Goal: Task Accomplishment & Management: Use online tool/utility

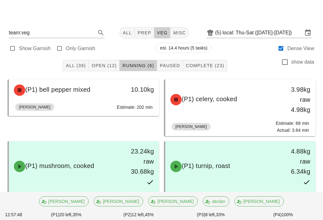
scroll to position [33, 0]
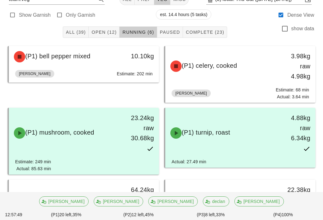
click at [180, 24] on div "All (39) Open (12) Running (6) Paused Complete (23) show data" at bounding box center [162, 32] width 316 height 20
click at [216, 29] on button "Complete (23)" at bounding box center [205, 32] width 44 height 11
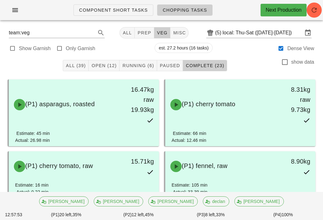
click at [167, 64] on span "Paused" at bounding box center [170, 65] width 21 height 5
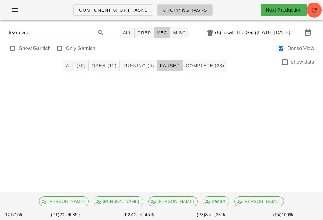
click at [142, 62] on button "Running (6)" at bounding box center [138, 65] width 37 height 11
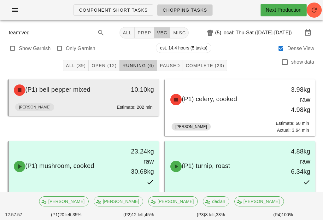
click at [135, 91] on div "10.10kg" at bounding box center [139, 90] width 29 height 10
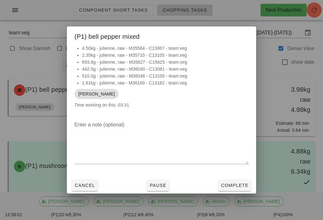
click at [75, 187] on span "Cancel" at bounding box center [85, 185] width 21 height 5
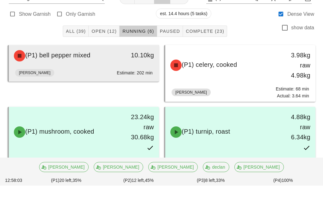
scroll to position [86, 0]
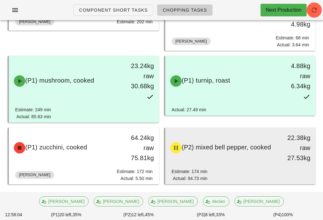
click at [249, 152] on div "(P2) mixed bell pepper, cooked" at bounding box center [222, 148] width 111 height 19
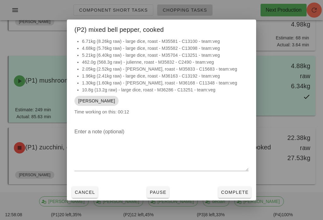
click at [89, 198] on button "Cancel" at bounding box center [85, 192] width 26 height 11
